Goal: Register for event/course

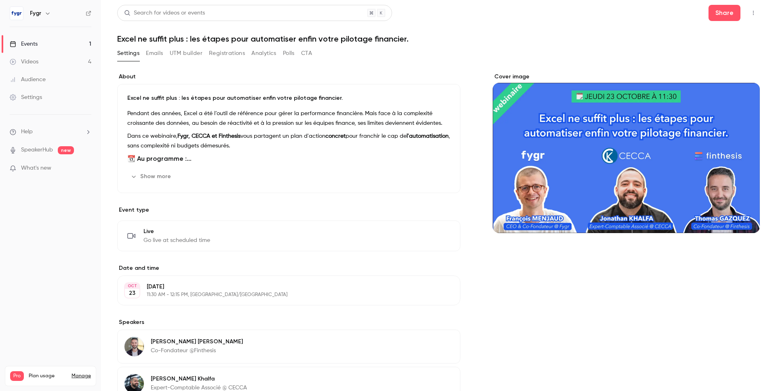
click at [37, 44] on div "Events" at bounding box center [24, 44] width 28 height 8
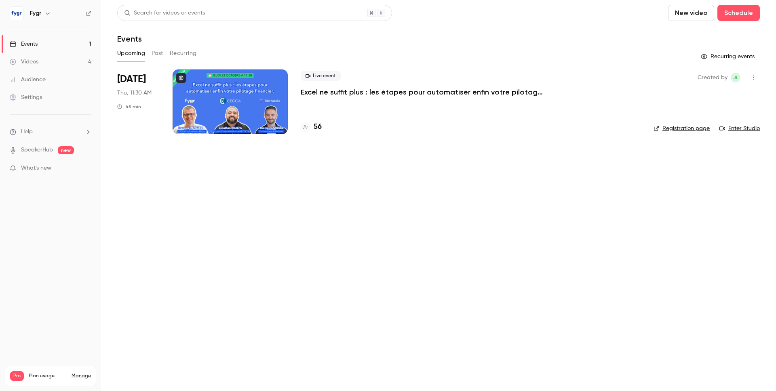
click at [314, 128] on h4 "56" at bounding box center [318, 127] width 8 height 11
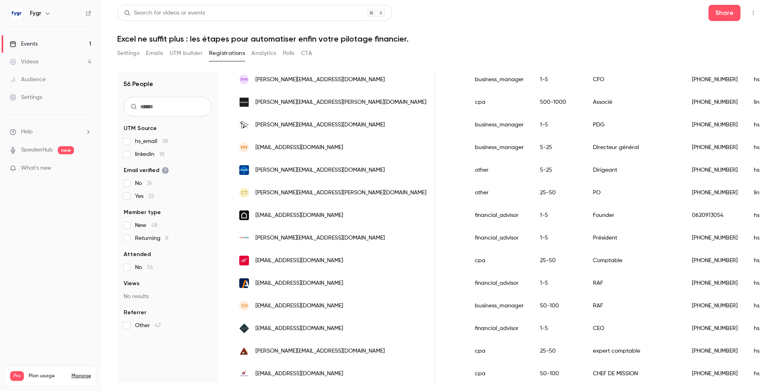
scroll to position [898, 0]
